Goal: Task Accomplishment & Management: Use online tool/utility

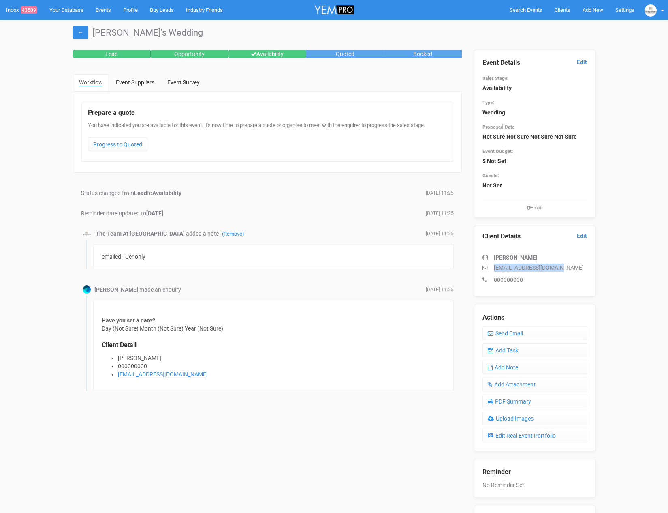
drag, startPoint x: 575, startPoint y: 266, endPoint x: 480, endPoint y: 267, distance: 94.9
click at [480, 267] on div "Client Details Edit Olivia Hawkins ohawkins98@hotmail.com 000000000" at bounding box center [535, 261] width 122 height 71
copy p "ohawkins98@hotmail.com"
click at [529, 349] on link "Add Task" at bounding box center [535, 350] width 105 height 14
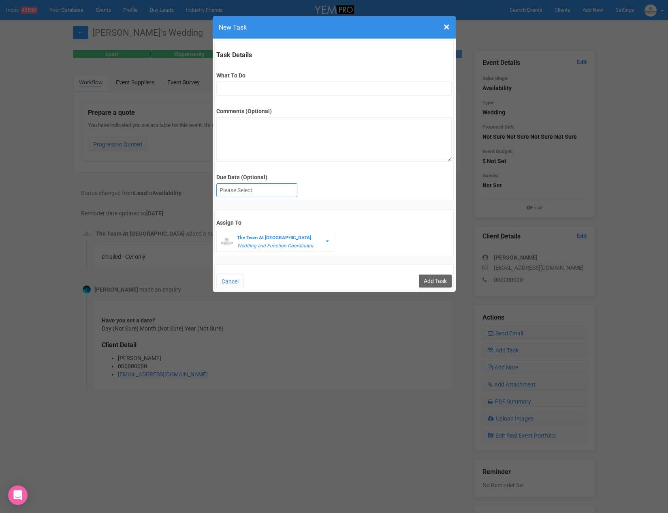
click at [246, 189] on div at bounding box center [257, 190] width 80 height 13
click at [252, 90] on input "What To Do" at bounding box center [334, 88] width 236 height 14
type input "FU"
click at [442, 275] on input "Add Task" at bounding box center [435, 280] width 33 height 13
type input "Save"
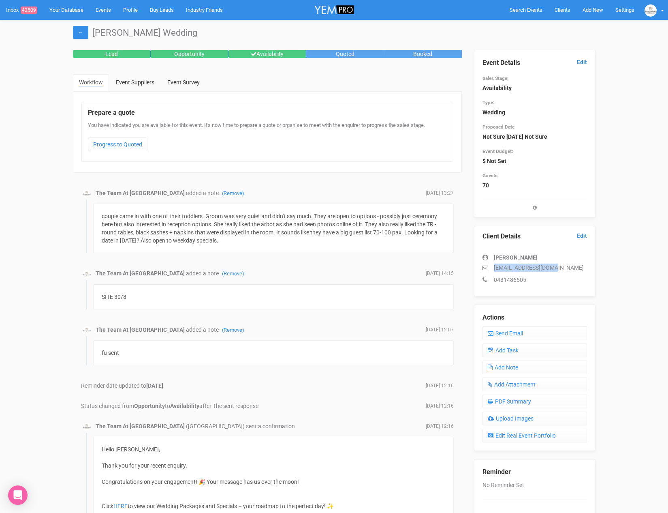
drag, startPoint x: 564, startPoint y: 268, endPoint x: 476, endPoint y: 268, distance: 88.4
click at [478, 269] on div "Client Details Edit Ainslie Scholten ainsandcal@gmail.com 0431486505" at bounding box center [535, 261] width 122 height 71
copy p "ainsandcal@gmail.com"
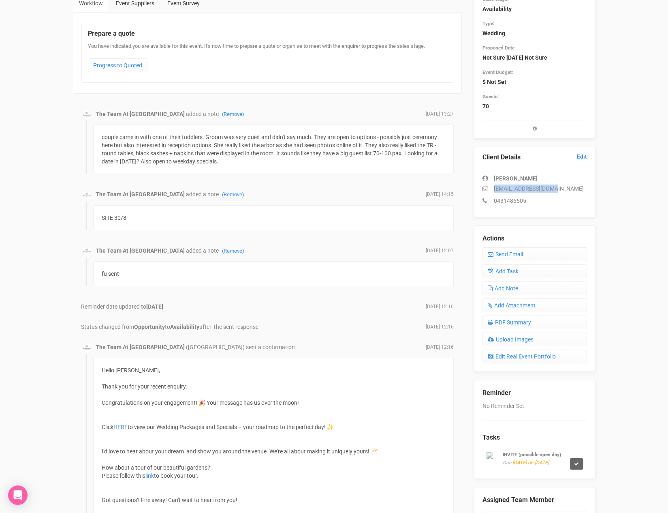
scroll to position [94, 0]
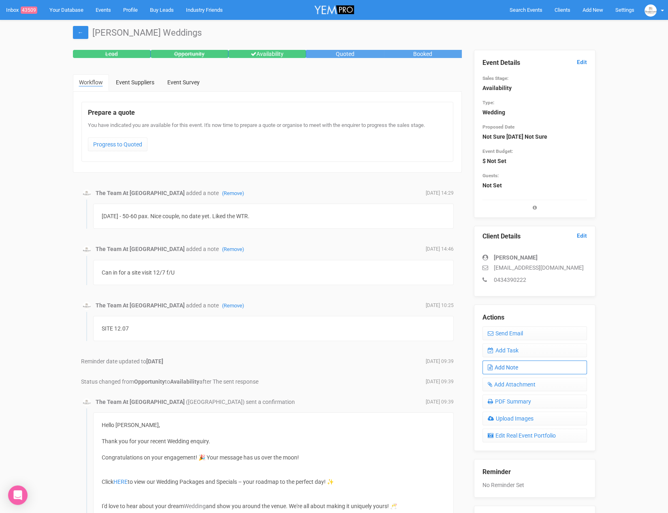
click at [522, 360] on link "Add Note" at bounding box center [535, 367] width 105 height 14
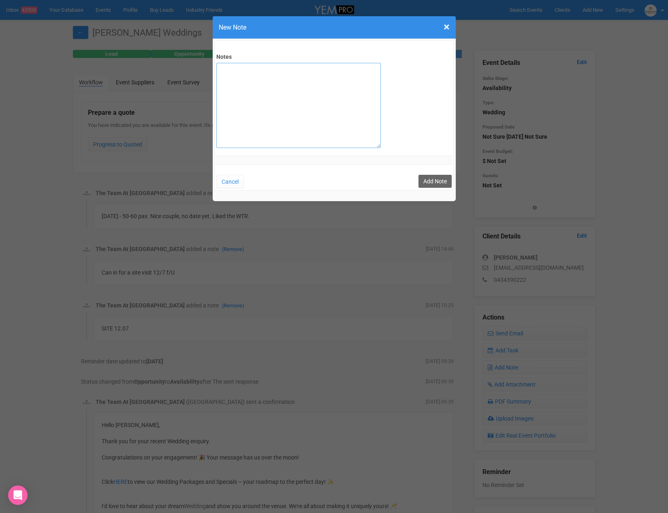
click at [256, 83] on textarea "Notes" at bounding box center [298, 105] width 165 height 85
type textarea "Nice couple, No date yet and liked WTR"
click at [442, 185] on button "Add Note" at bounding box center [435, 181] width 33 height 13
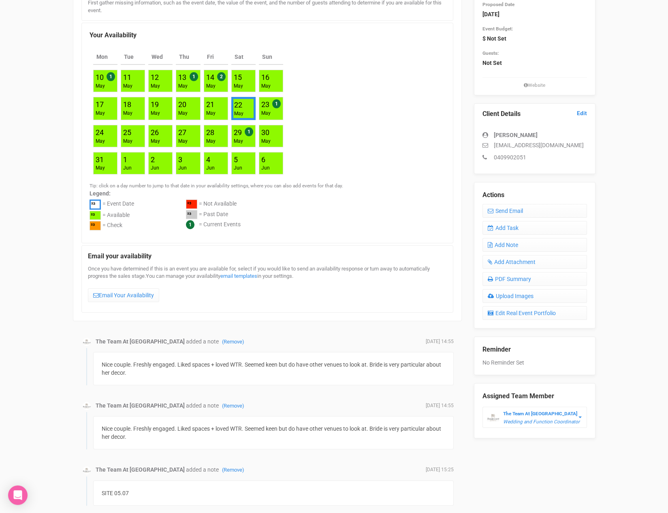
scroll to position [124, 0]
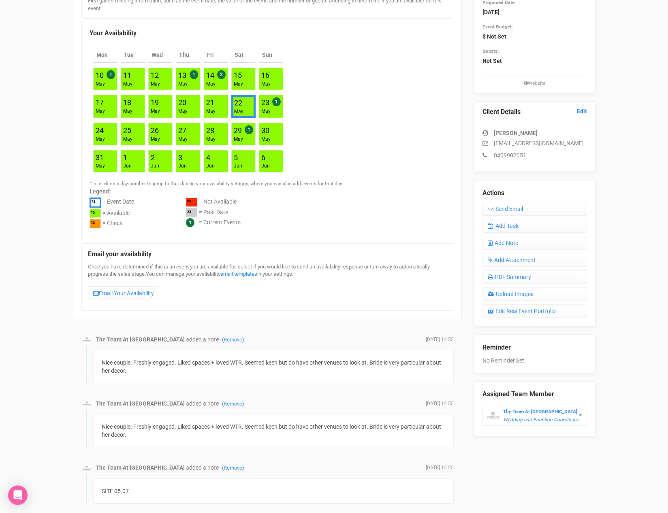
click at [4, 447] on div "← [PERSON_NAME]'s Weddings Lead Opportunity Availability Quoted Booked Workflow…" at bounding box center [334, 483] width 668 height 1177
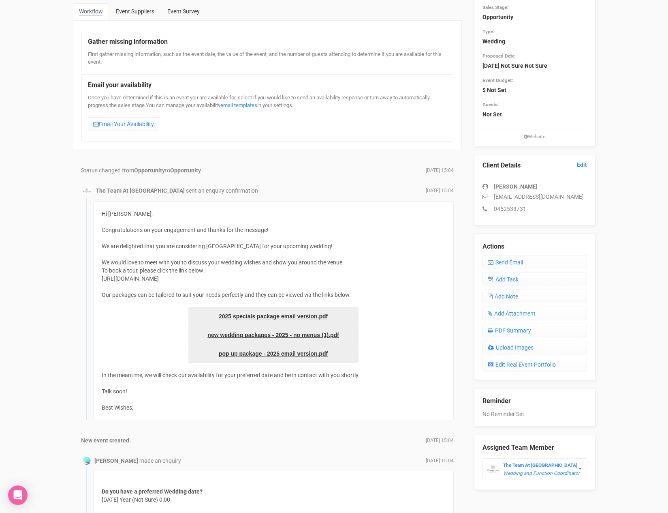
scroll to position [74, 0]
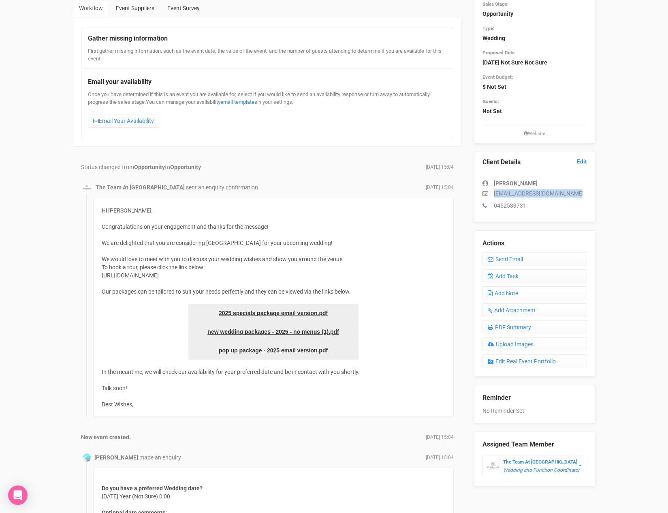
drag, startPoint x: 587, startPoint y: 193, endPoint x: 476, endPoint y: 193, distance: 111.1
click at [476, 193] on div "Client Details Edit [PERSON_NAME] [EMAIL_ADDRESS][DOMAIN_NAME] 0452533731" at bounding box center [535, 187] width 122 height 71
copy p "[EMAIL_ADDRESS][DOMAIN_NAME]"
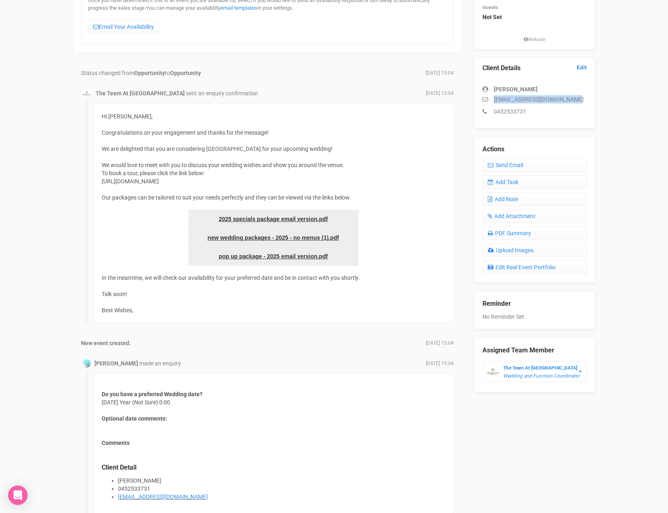
scroll to position [170, 0]
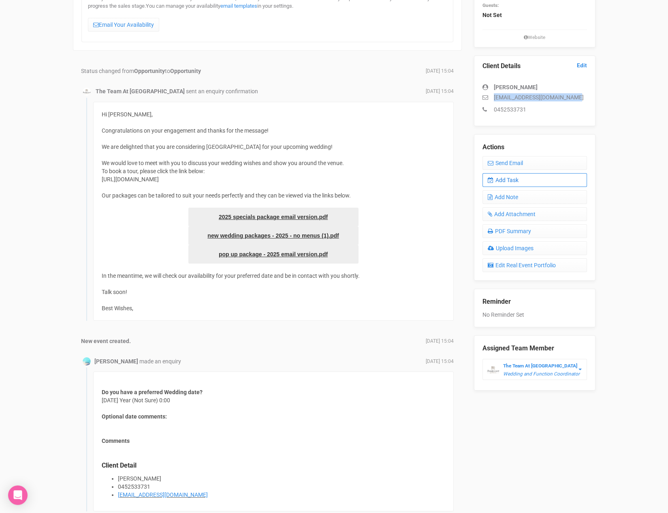
click at [506, 180] on link "Add Task" at bounding box center [535, 180] width 105 height 14
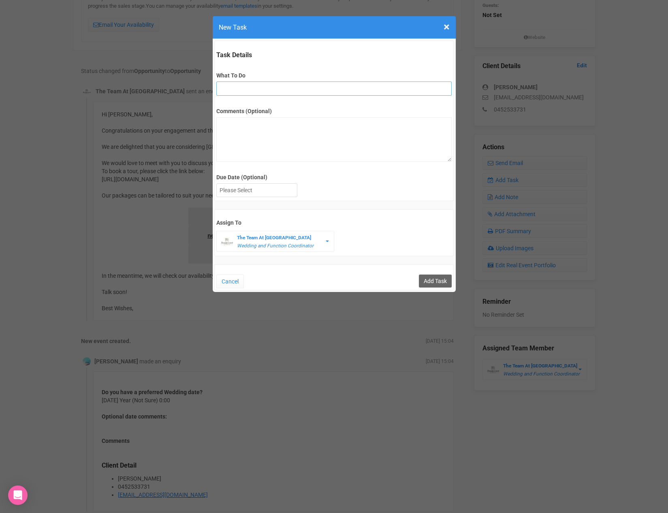
click at [220, 90] on input "What To Do" at bounding box center [334, 88] width 236 height 14
type input "2nd fu"
click at [236, 198] on div "Task Details What To Do 2nd fu Comments (Optional) Due Date (Optional) Su Mo Tu…" at bounding box center [334, 121] width 240 height 161
click at [237, 192] on div at bounding box center [257, 190] width 80 height 13
click at [433, 278] on input "Add Task" at bounding box center [435, 280] width 33 height 13
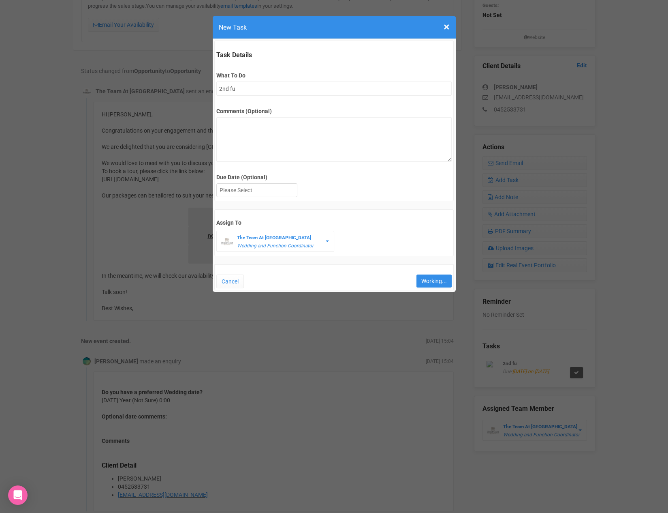
type input "Save"
